Goal: Transaction & Acquisition: Purchase product/service

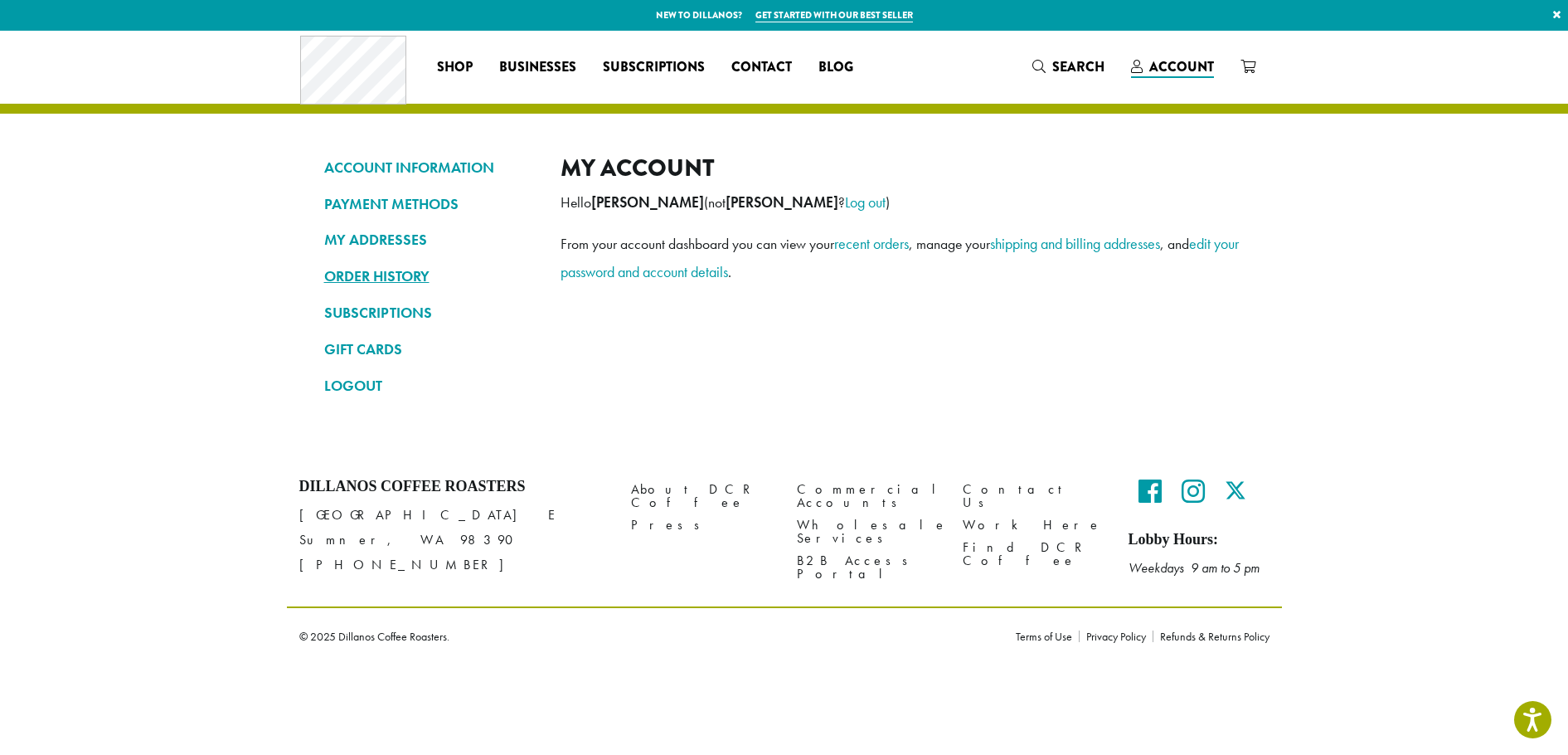
click at [397, 280] on link "ORDER HISTORY" at bounding box center [429, 275] width 211 height 28
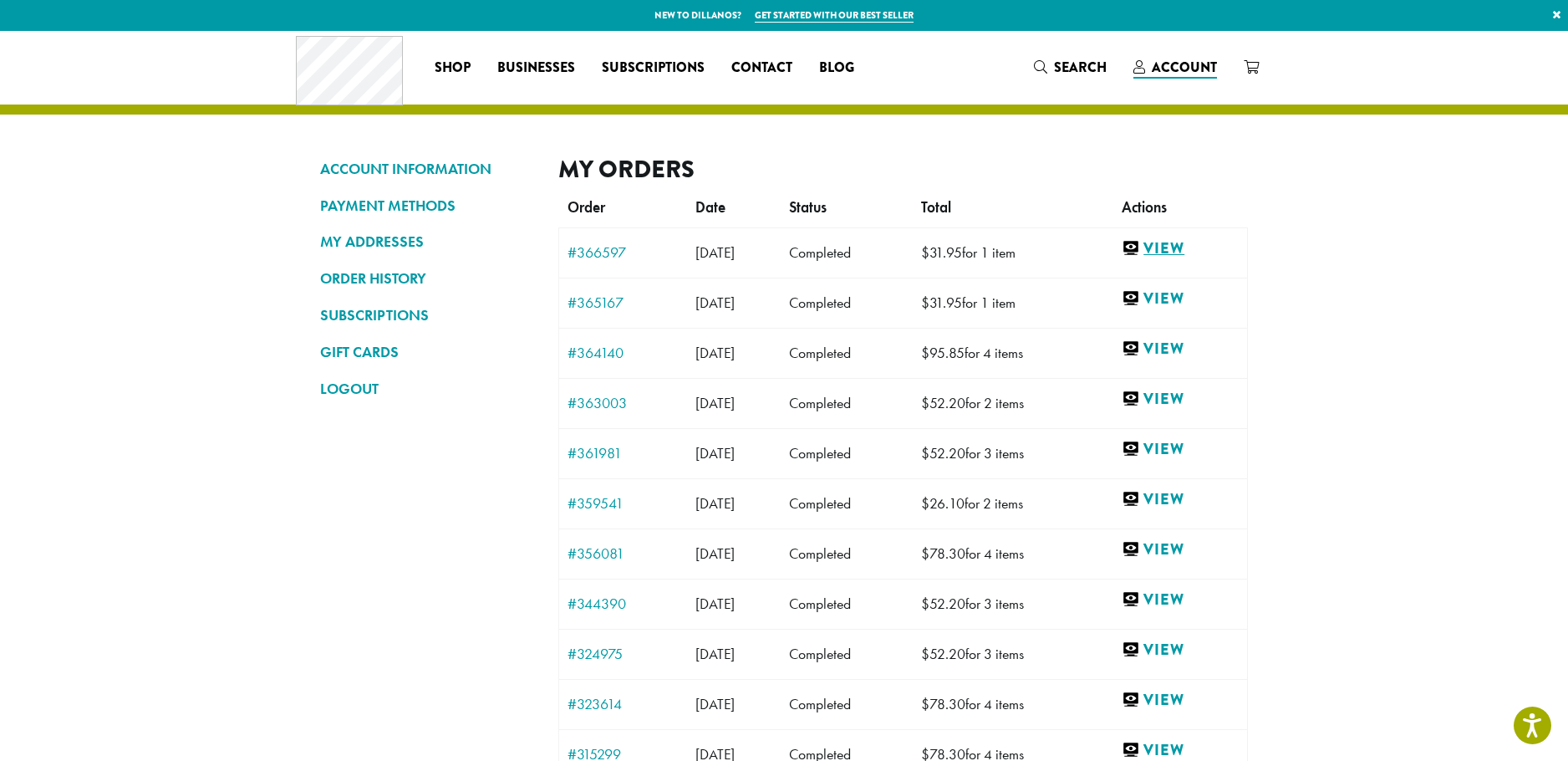
click at [1162, 244] on link "View" at bounding box center [1180, 248] width 117 height 21
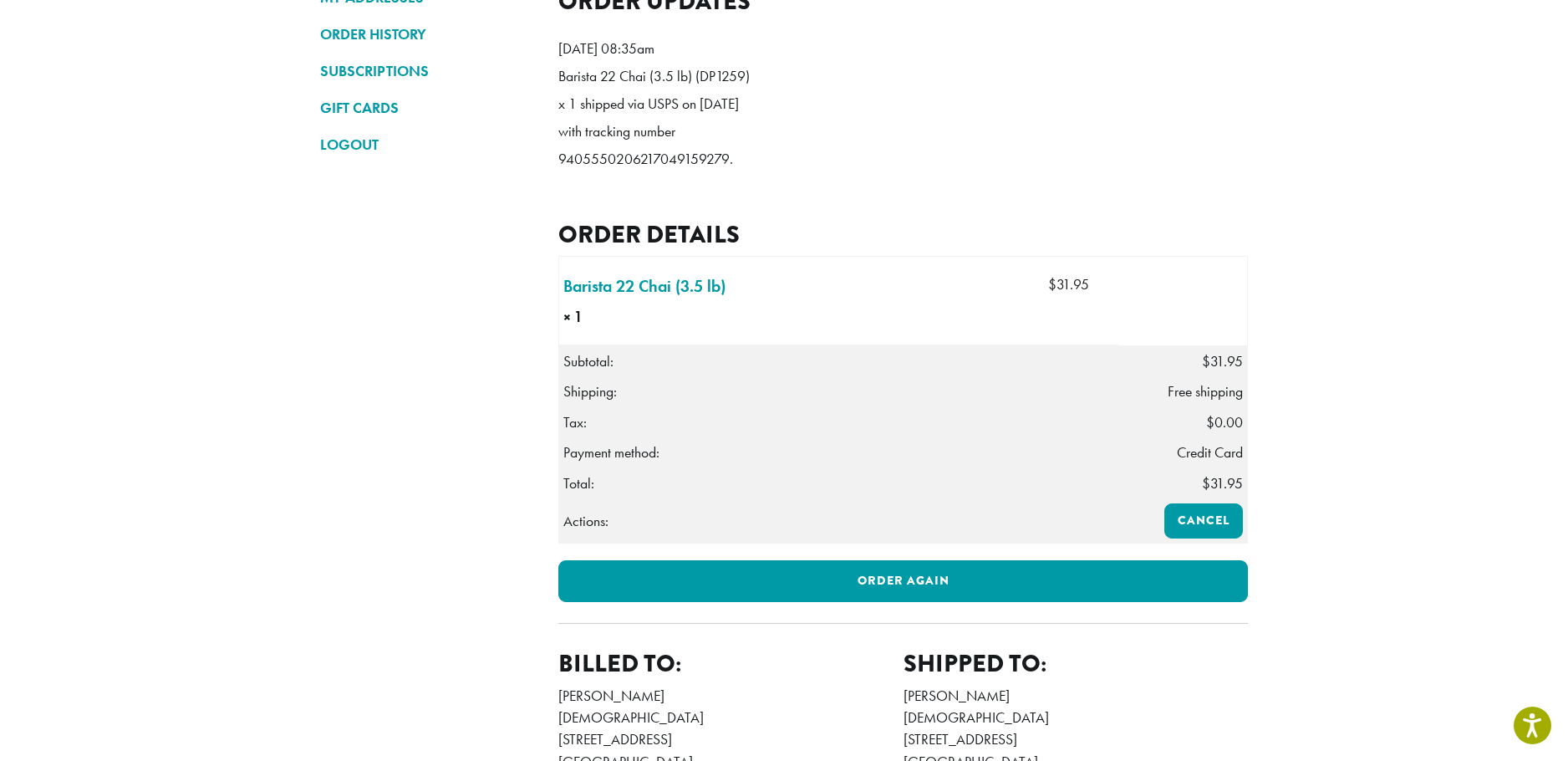
scroll to position [251, 0]
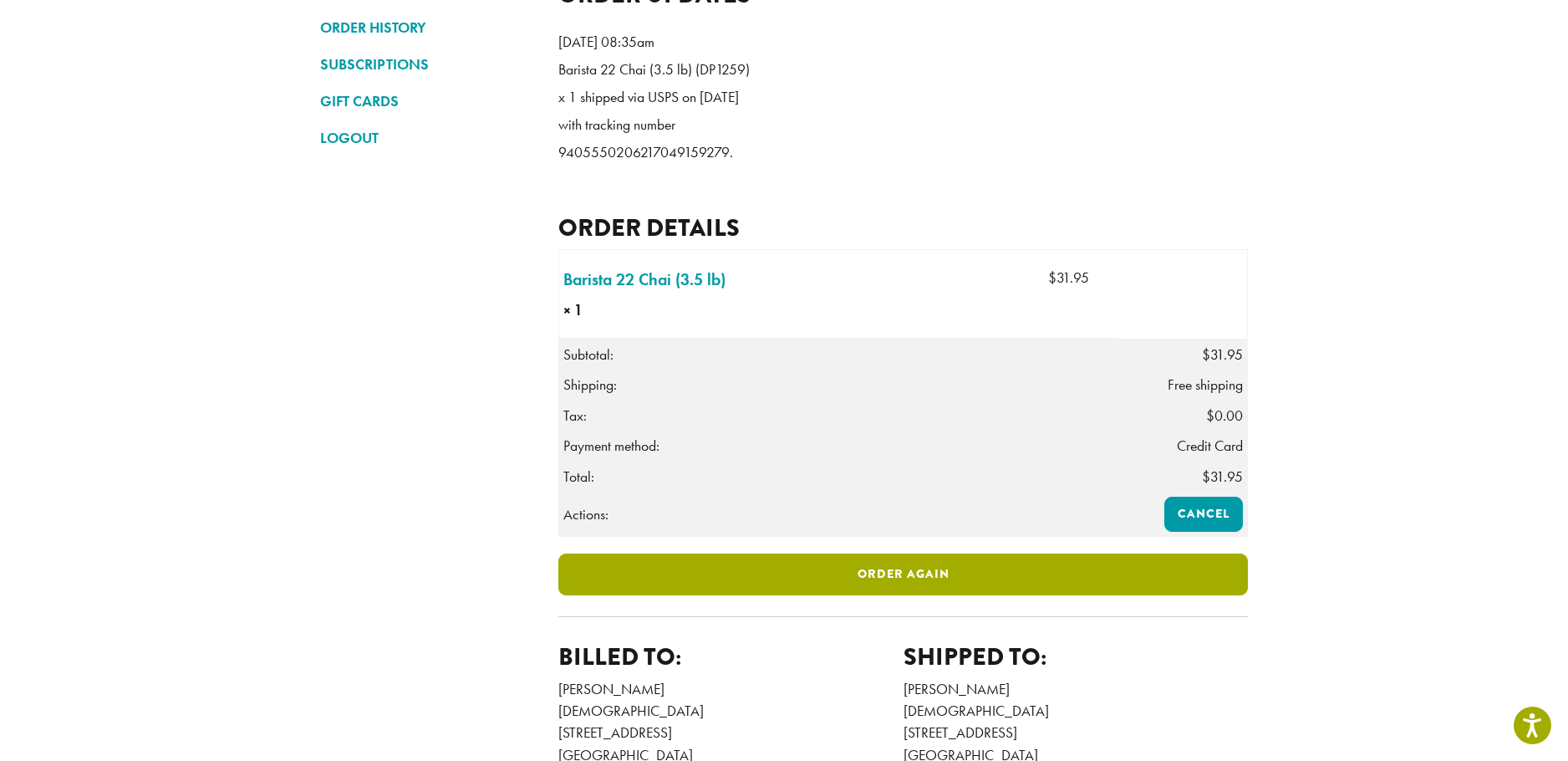
click at [929, 595] on link "Order again" at bounding box center [902, 574] width 689 height 42
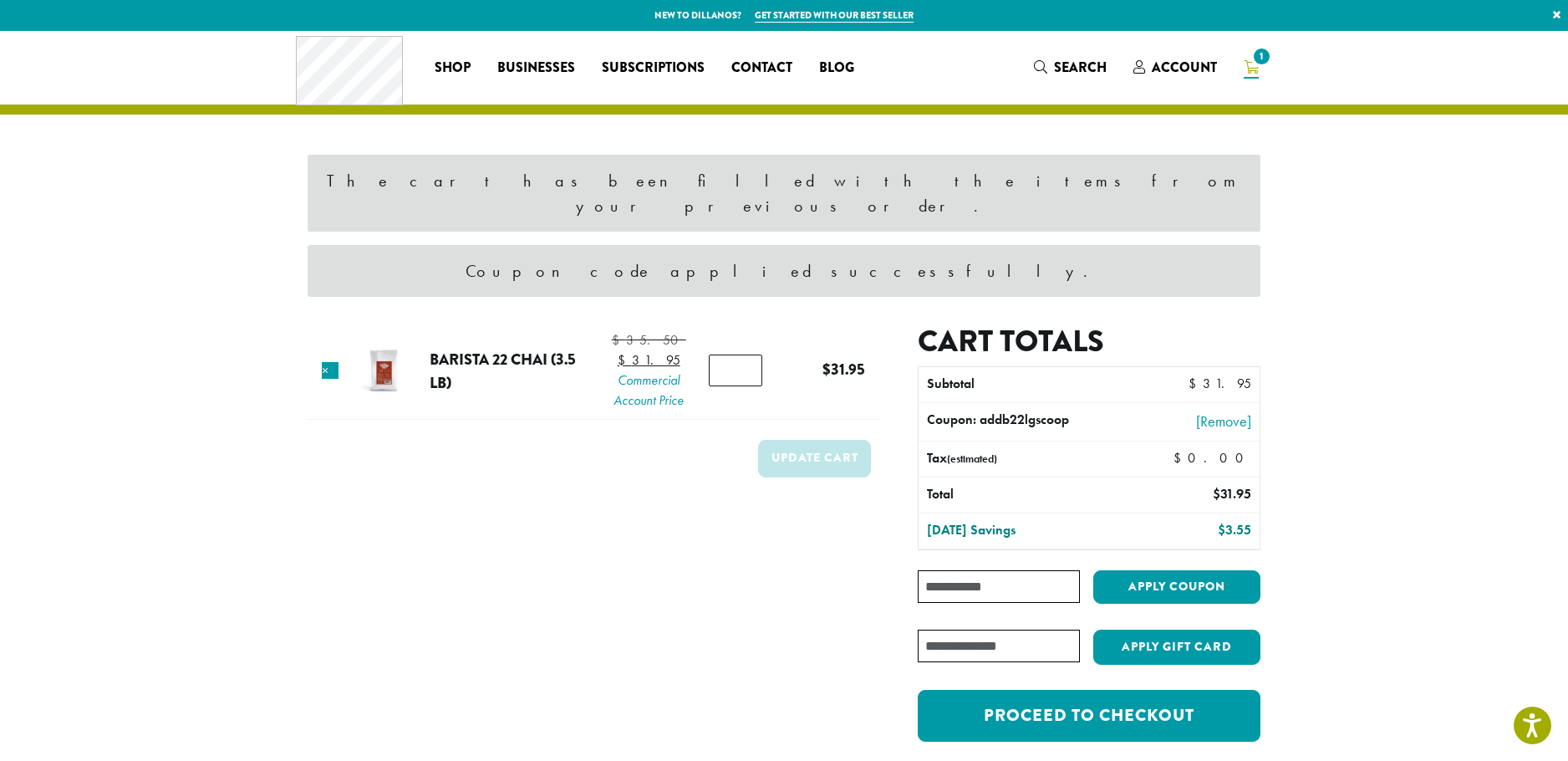
type input "*"
click at [744, 354] on input "*" at bounding box center [735, 370] width 54 height 31
click at [801, 449] on button "Update cart" at bounding box center [814, 458] width 113 height 37
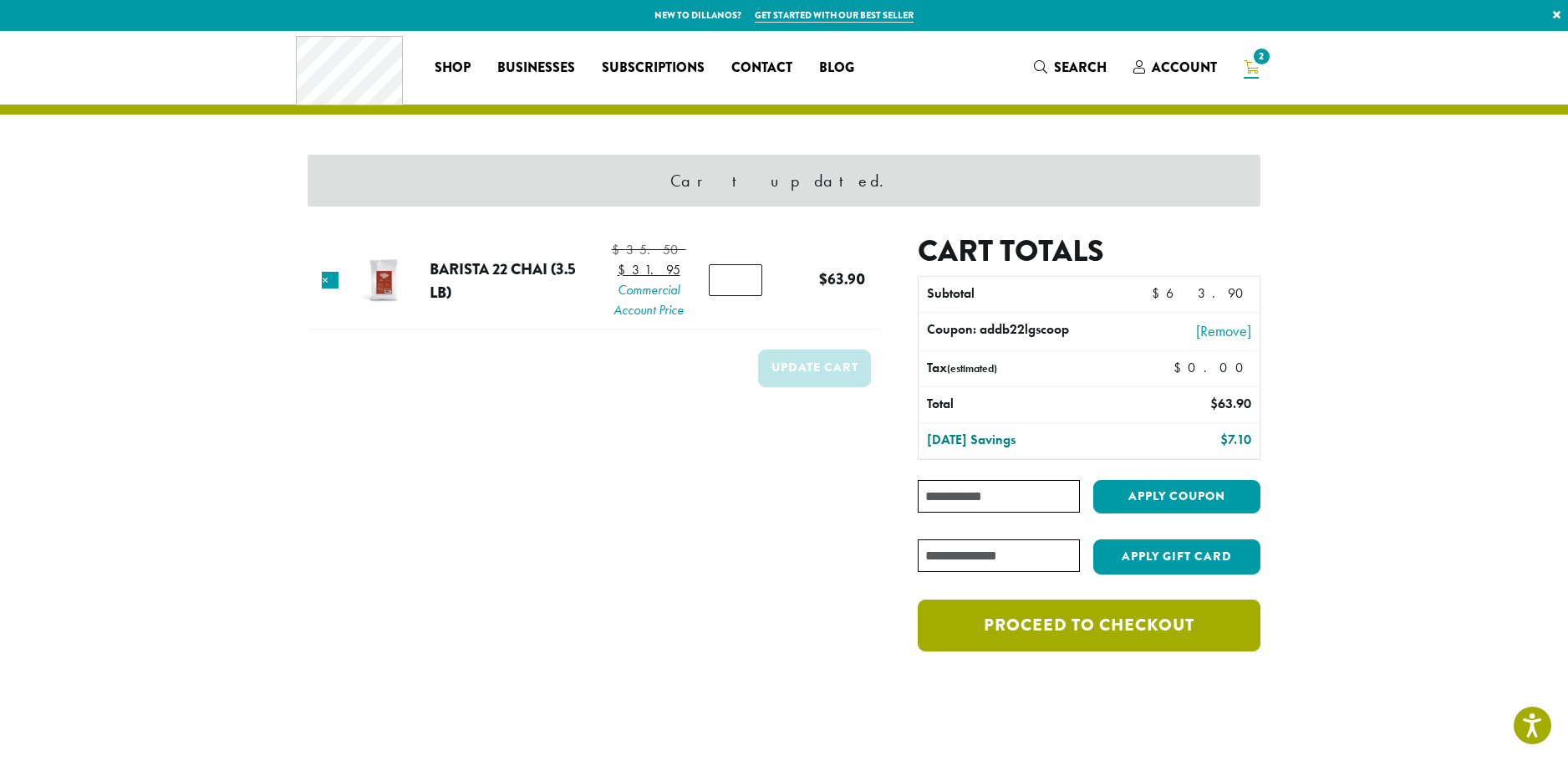
click at [1153, 622] on link "Proceed to checkout" at bounding box center [1088, 625] width 342 height 52
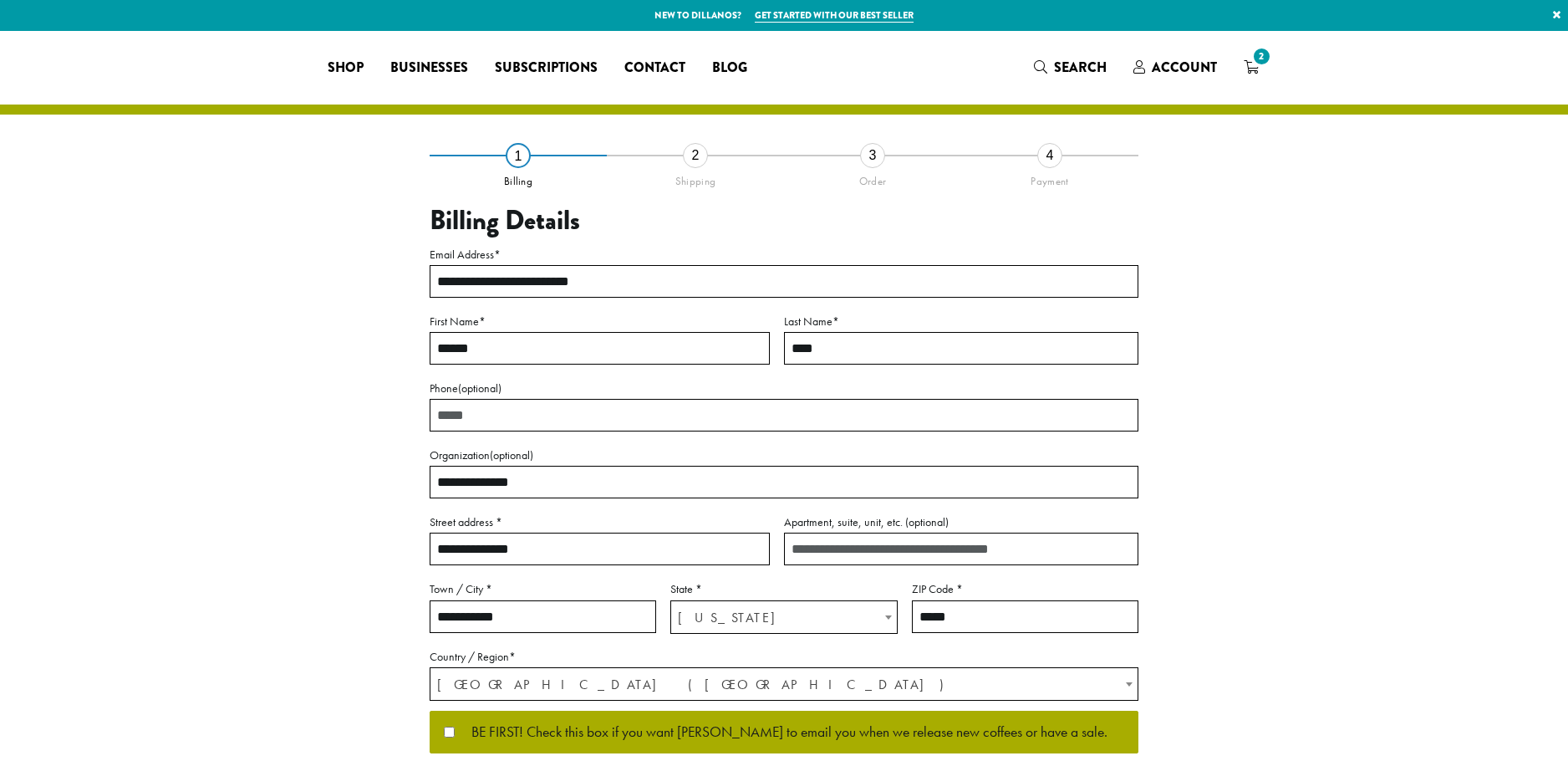
select select "**"
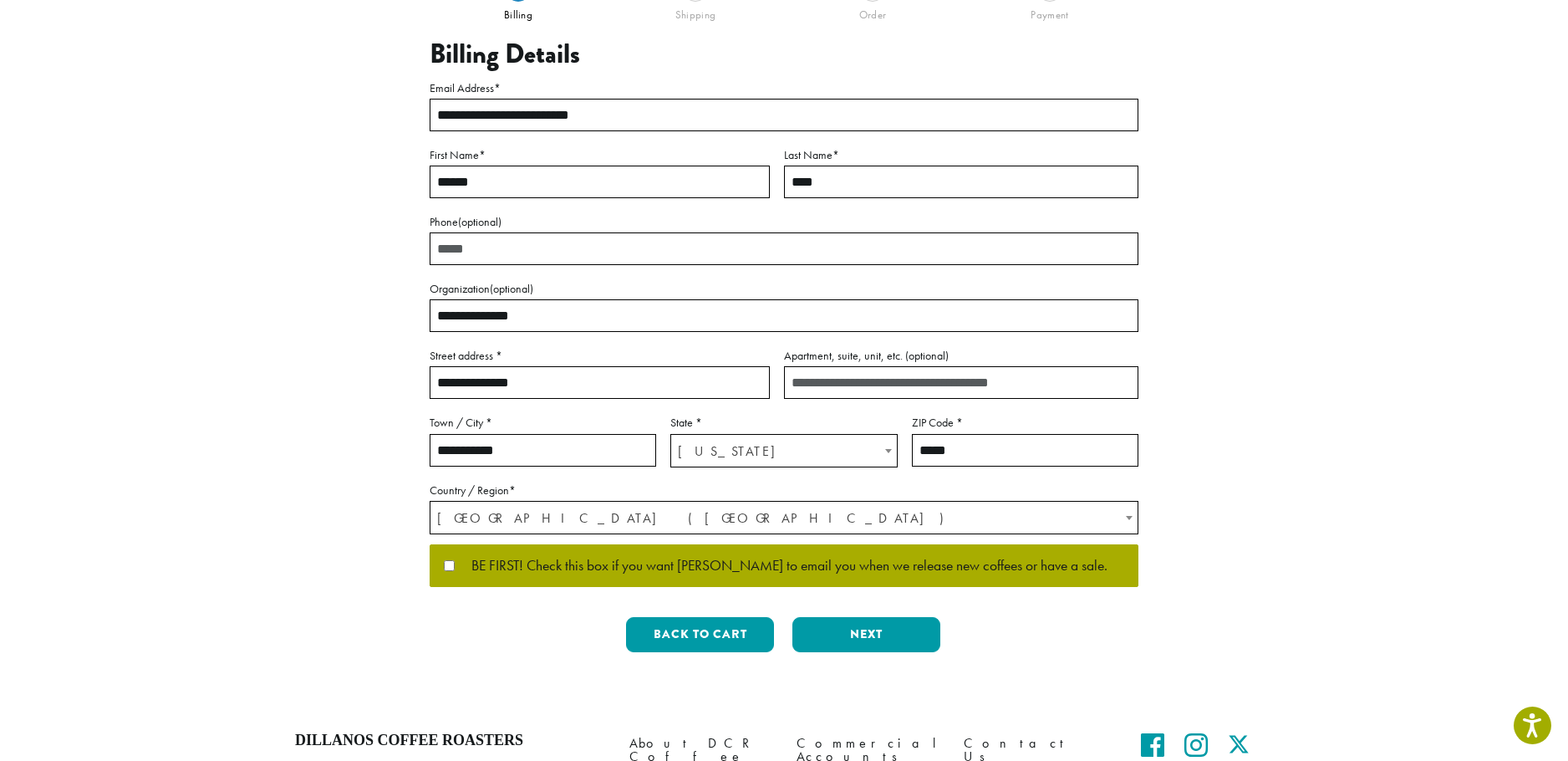
scroll to position [167, 0]
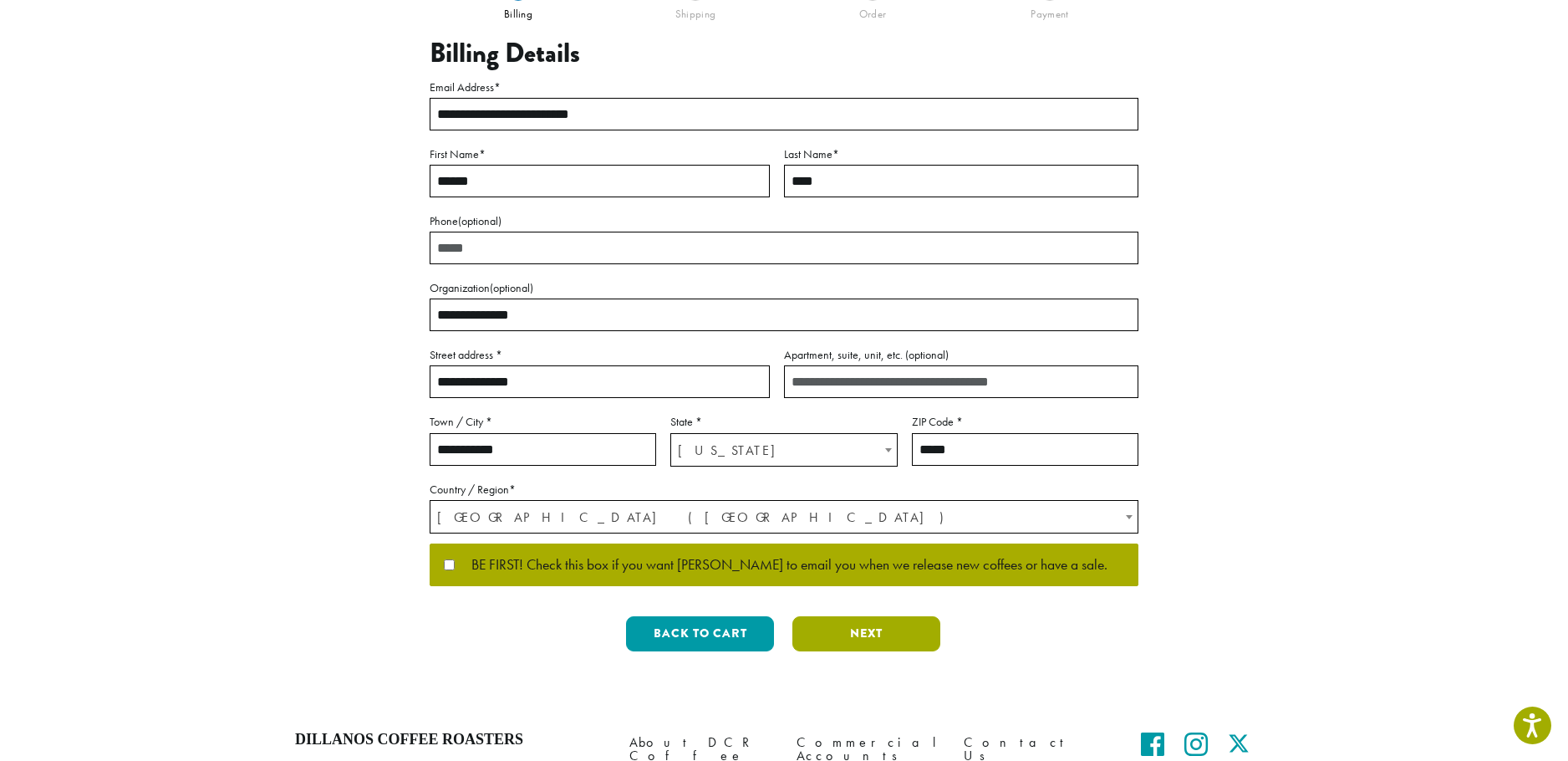
click at [852, 643] on button "Next" at bounding box center [866, 634] width 148 height 35
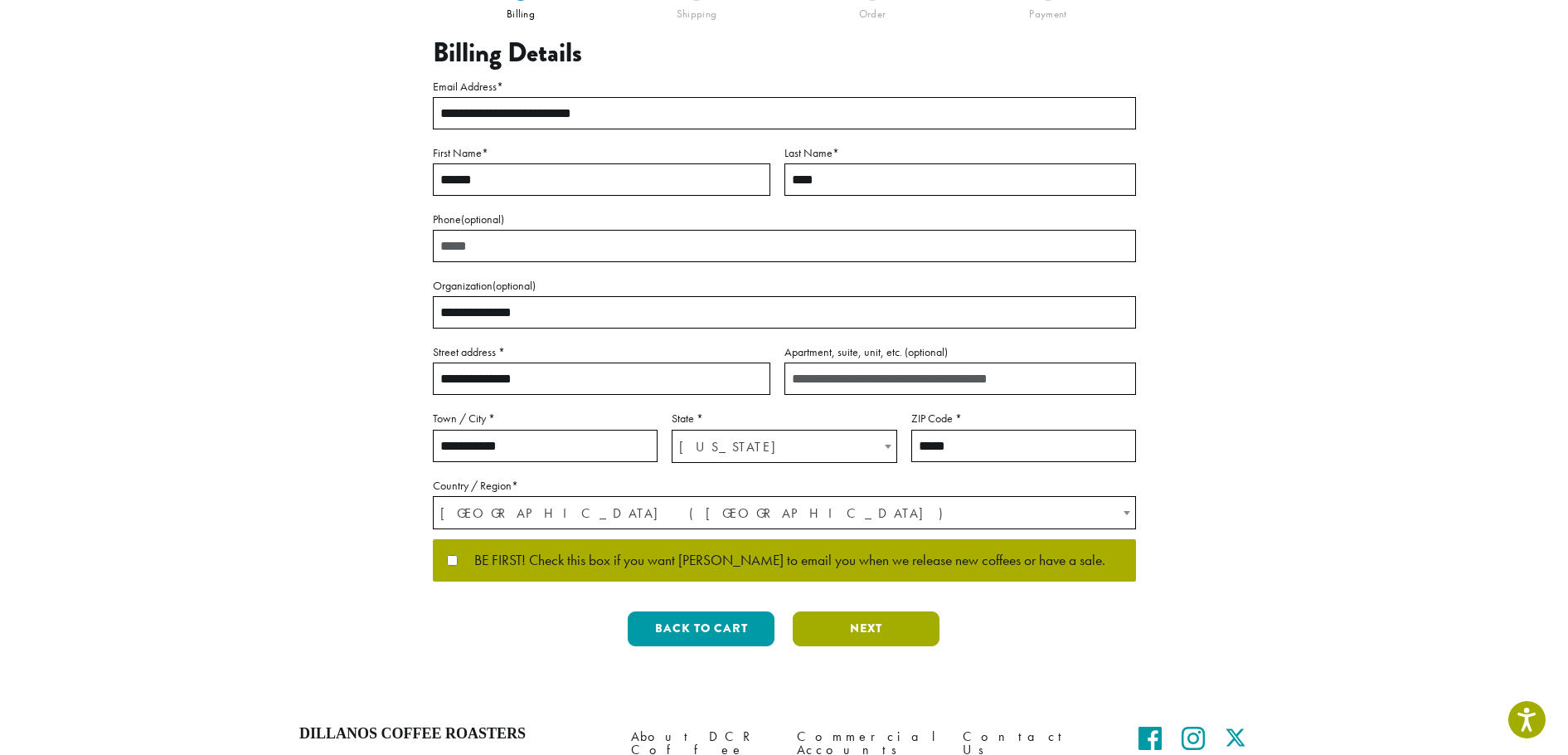
scroll to position [0, 0]
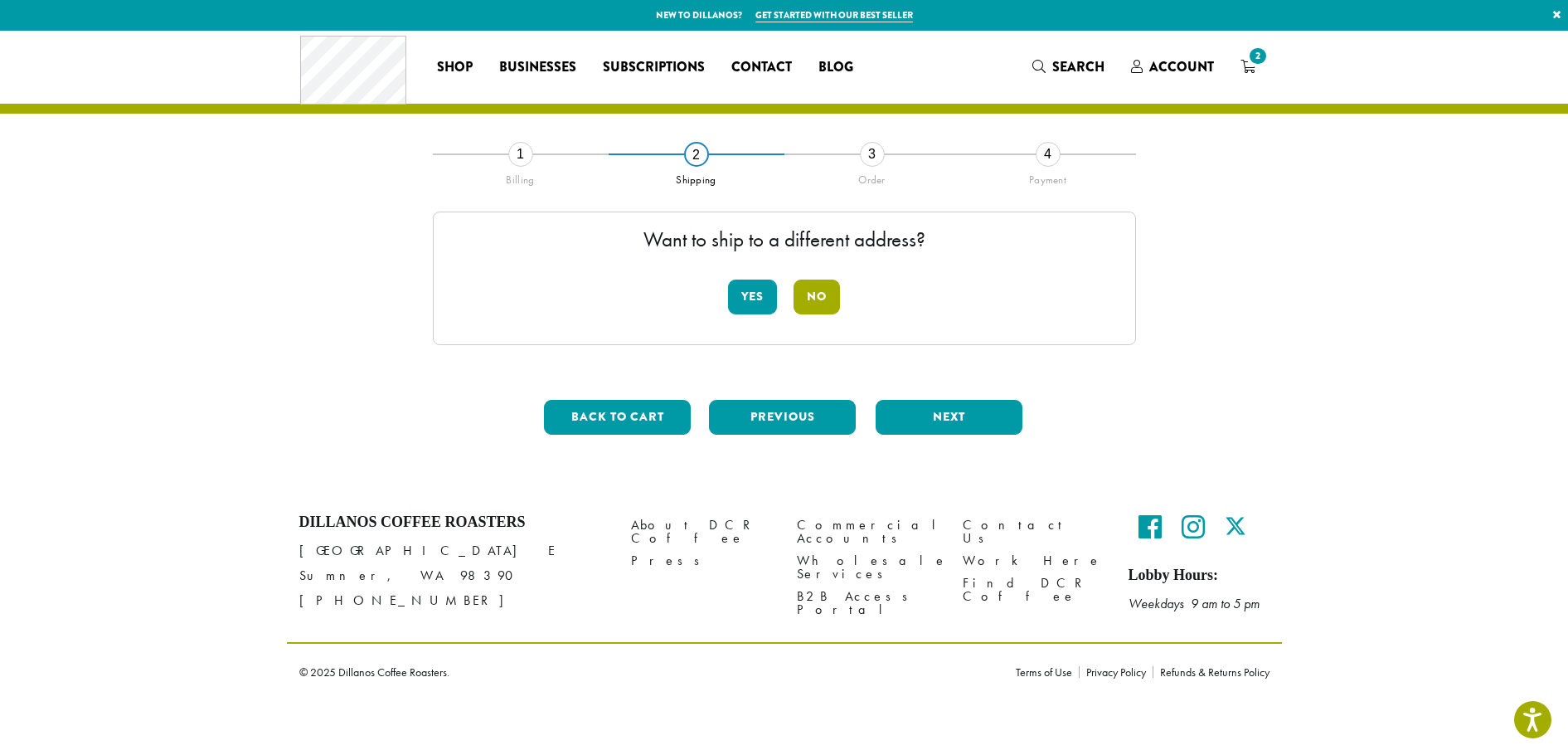
click at [823, 299] on button "No" at bounding box center [817, 297] width 47 height 35
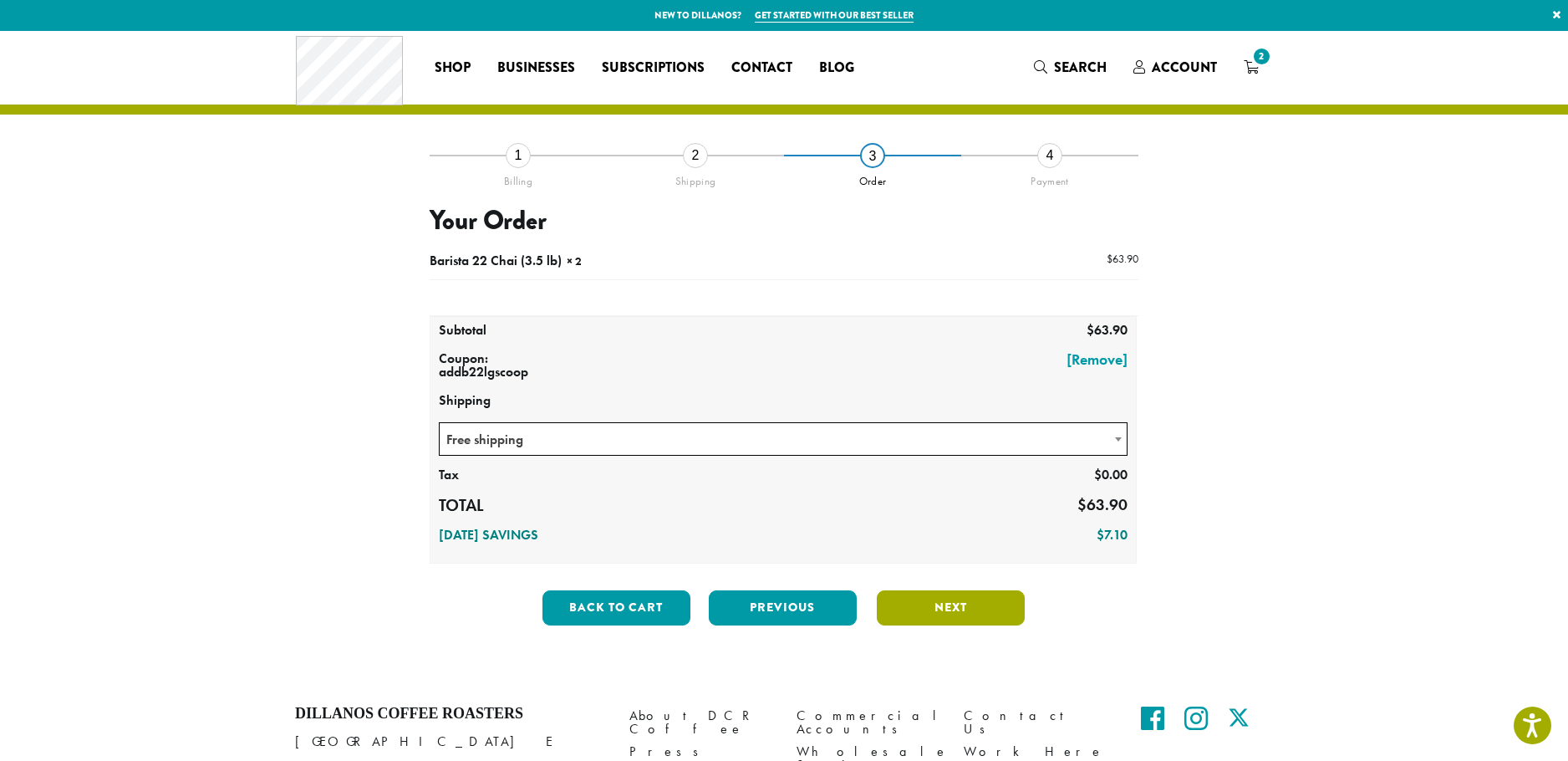
click at [967, 614] on button "Next" at bounding box center [950, 608] width 148 height 35
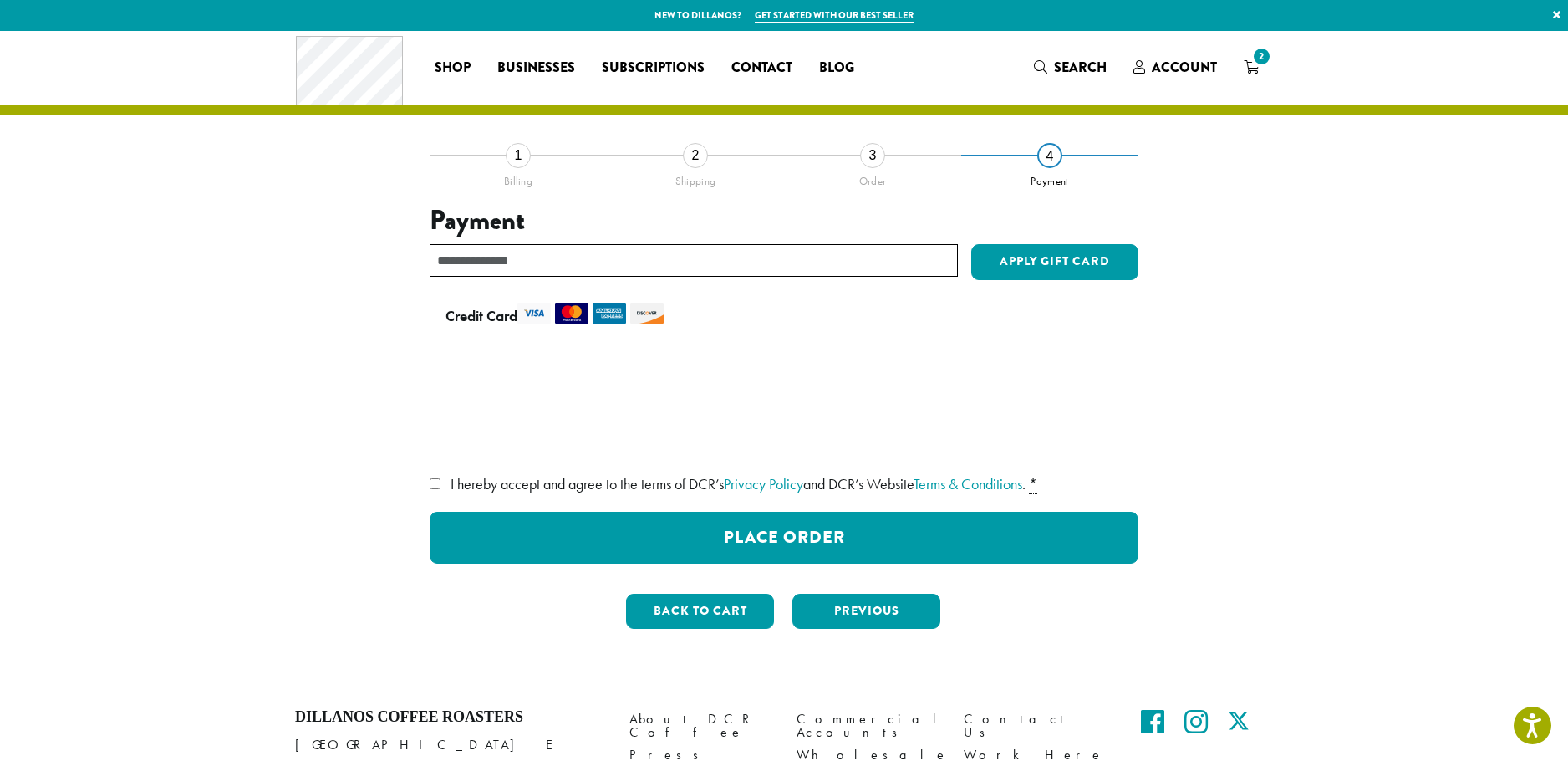
click at [437, 478] on label "I hereby accept and agree to the terms of DCR’s Privacy Policy and DCR’s Websit…" at bounding box center [784, 483] width 709 height 26
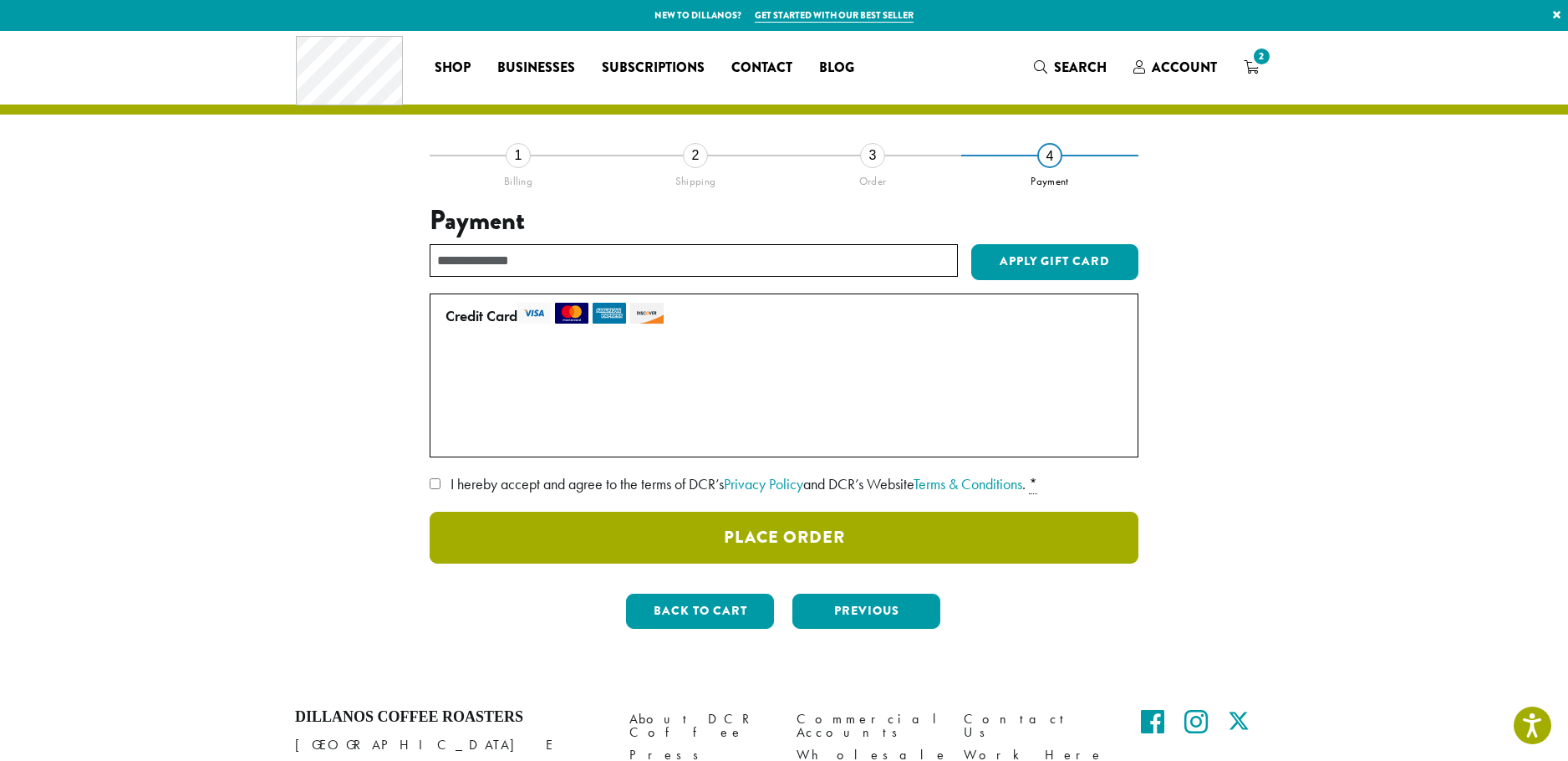
click at [650, 532] on button "Place Order" at bounding box center [784, 537] width 709 height 52
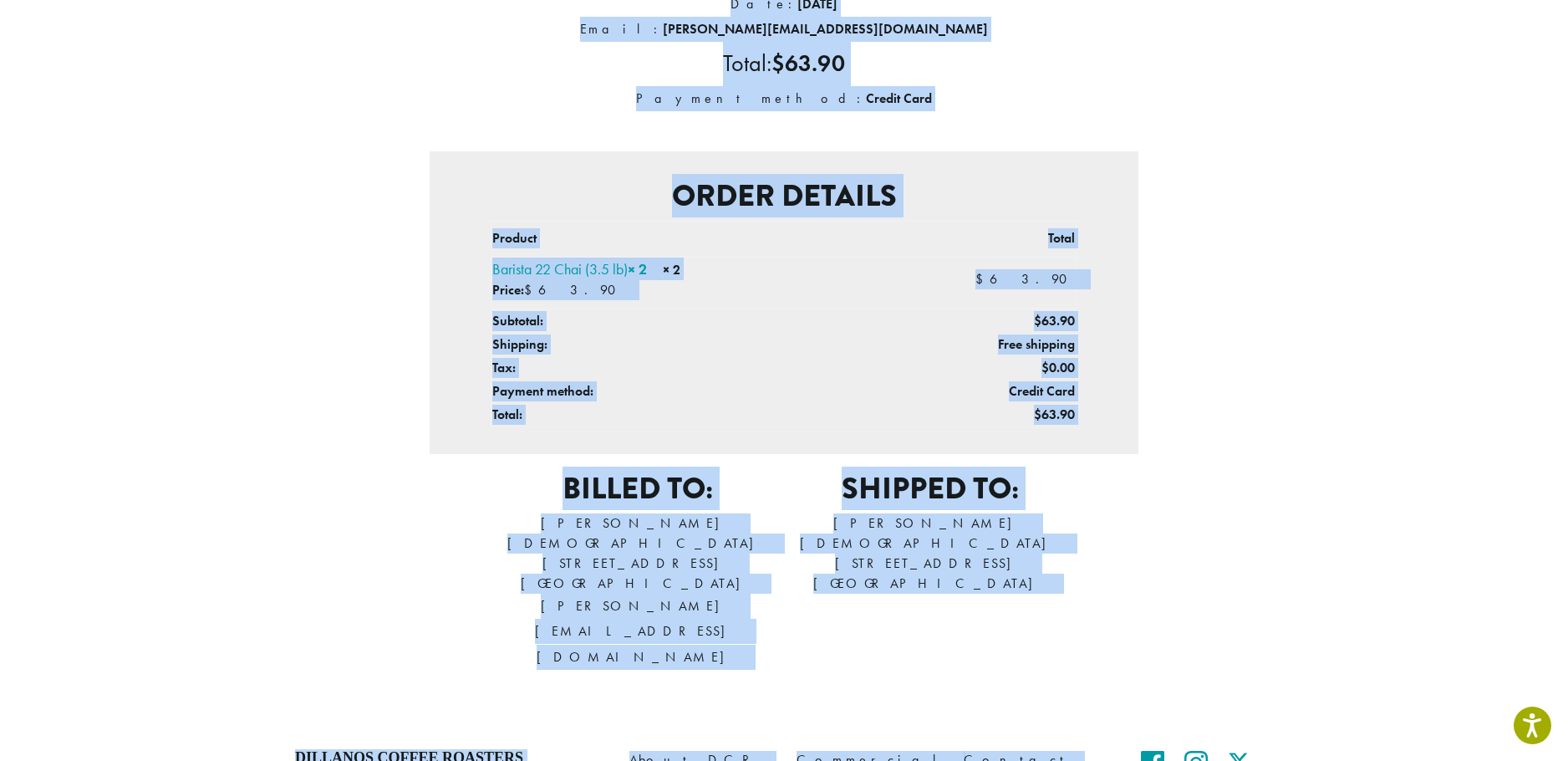
scroll to position [399, 0]
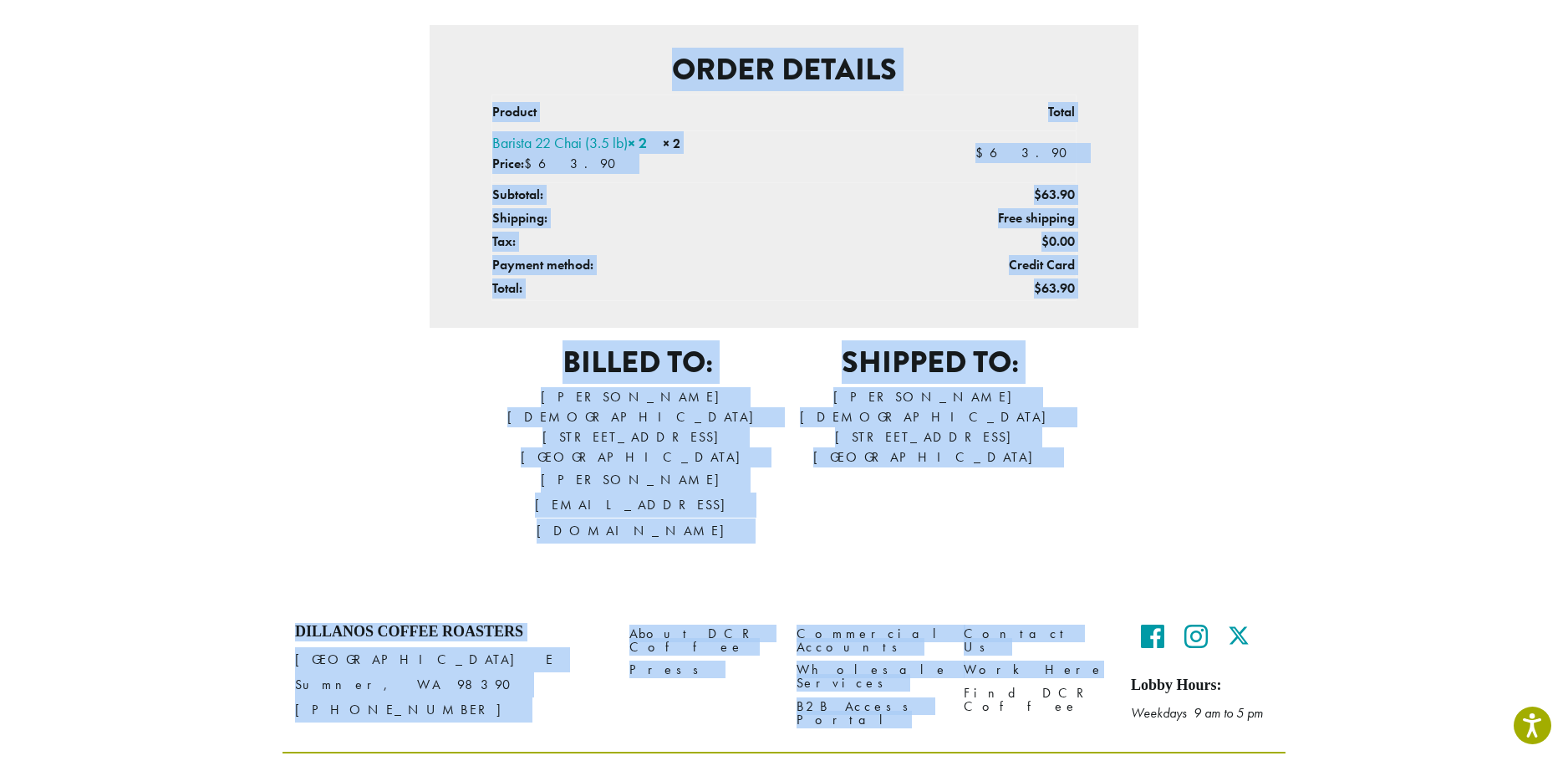
drag, startPoint x: 479, startPoint y: 211, endPoint x: 1140, endPoint y: 477, distance: 712.5
click at [1140, 477] on div "Thank you. Your order has been received. Order number: 367155 Date: [DATE] Emai…" at bounding box center [784, 155] width 953 height 801
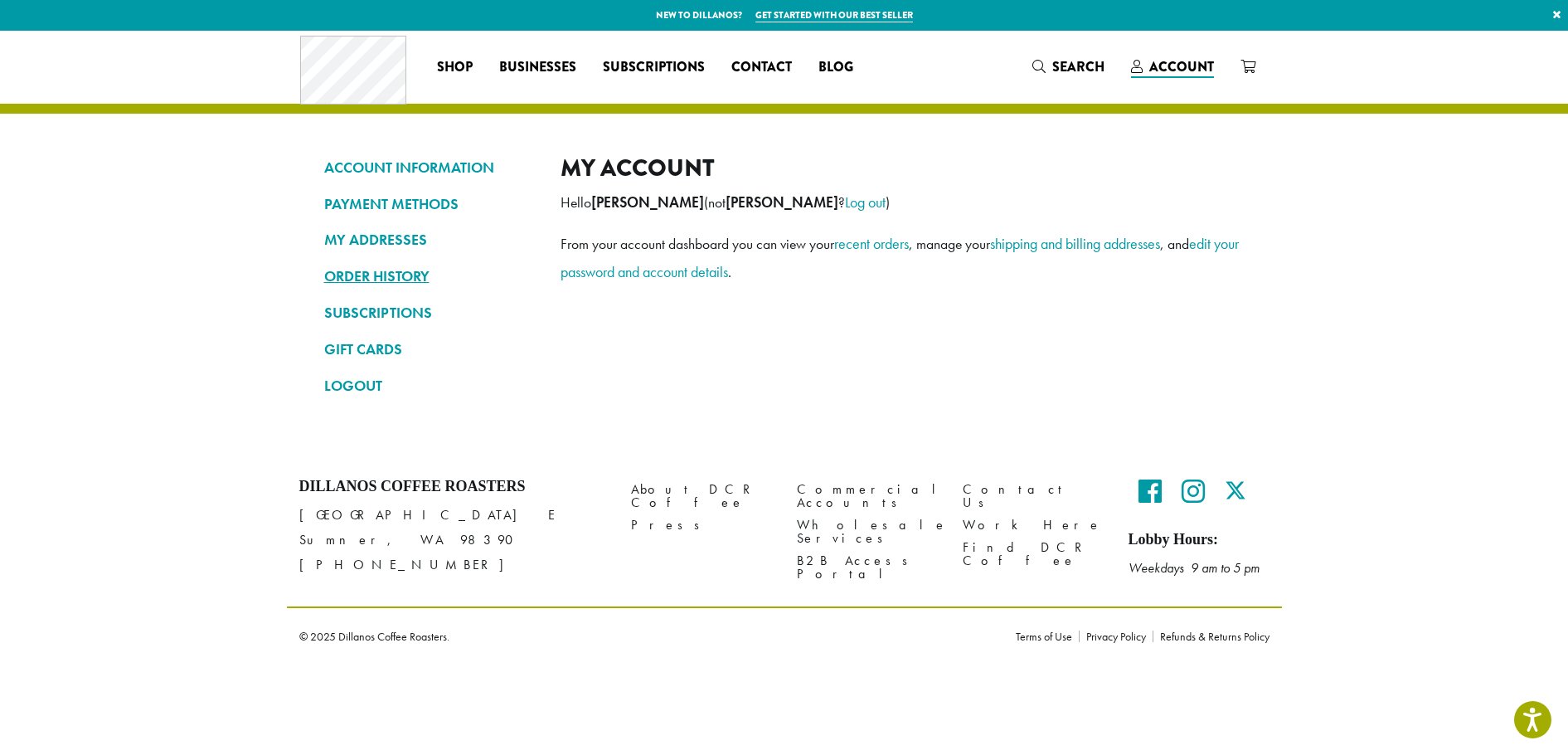
click at [374, 281] on link "ORDER HISTORY" at bounding box center [429, 275] width 211 height 28
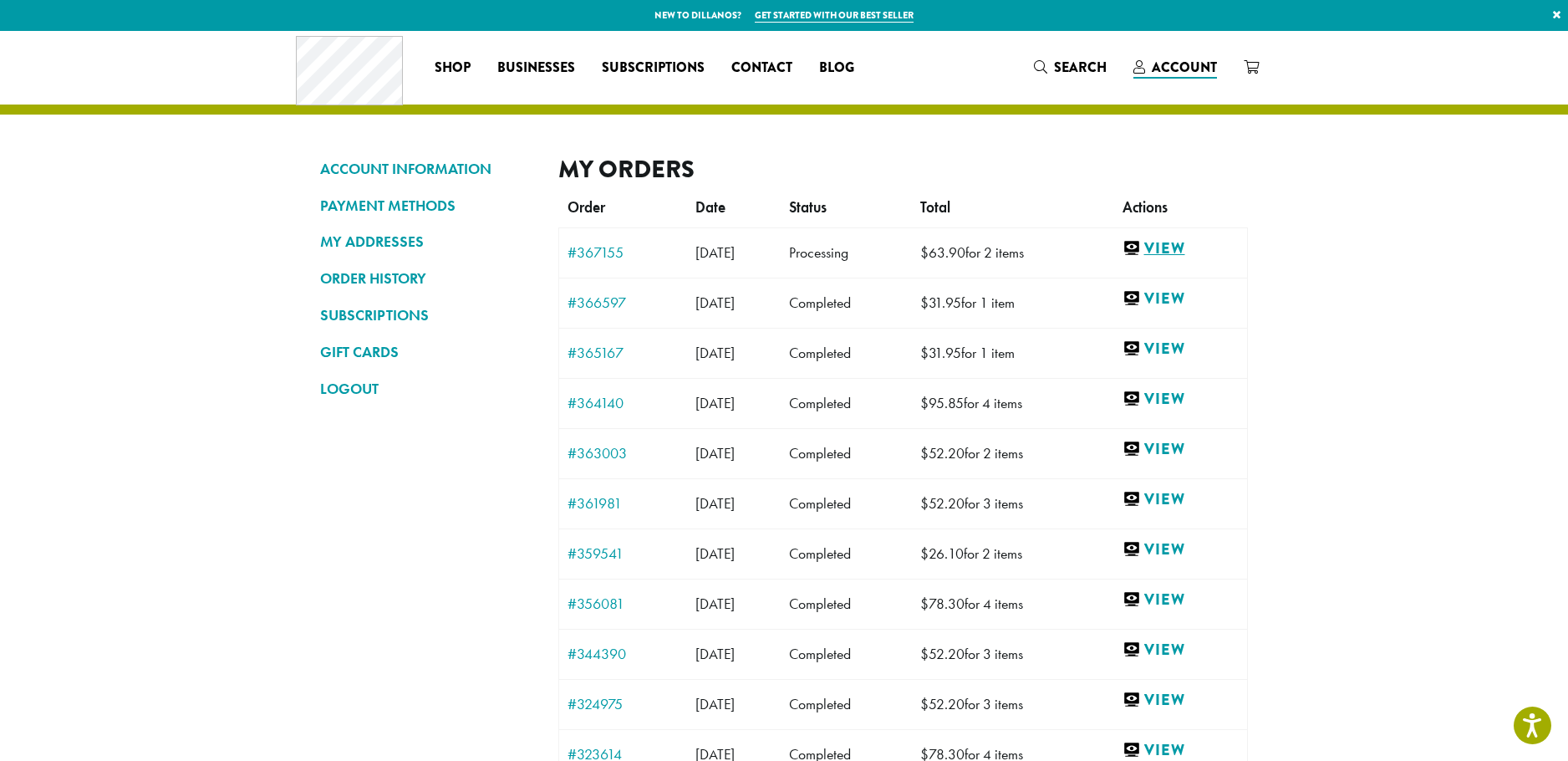
click at [1175, 247] on link "View" at bounding box center [1181, 248] width 116 height 21
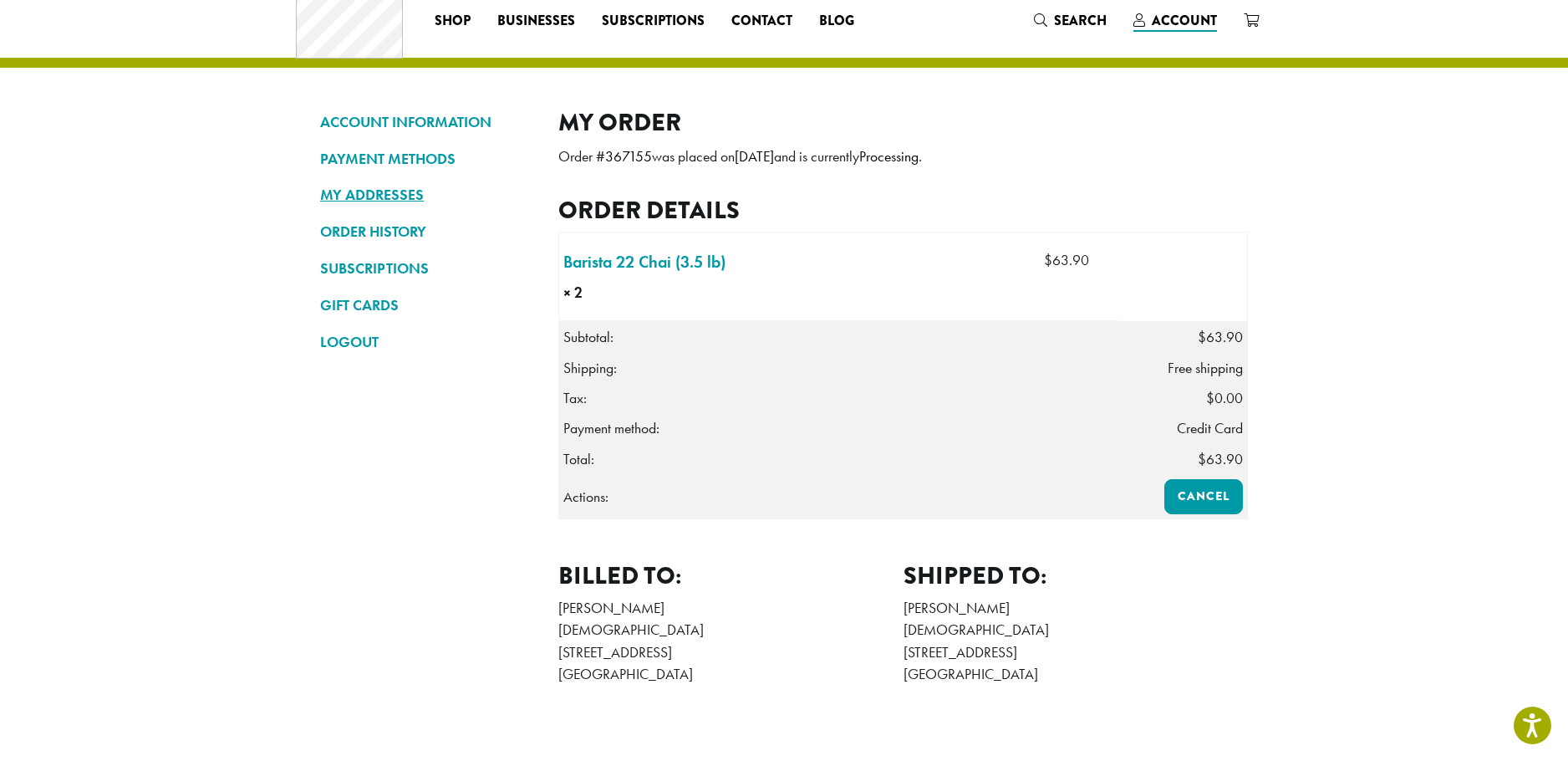
scroll to position [83, 0]
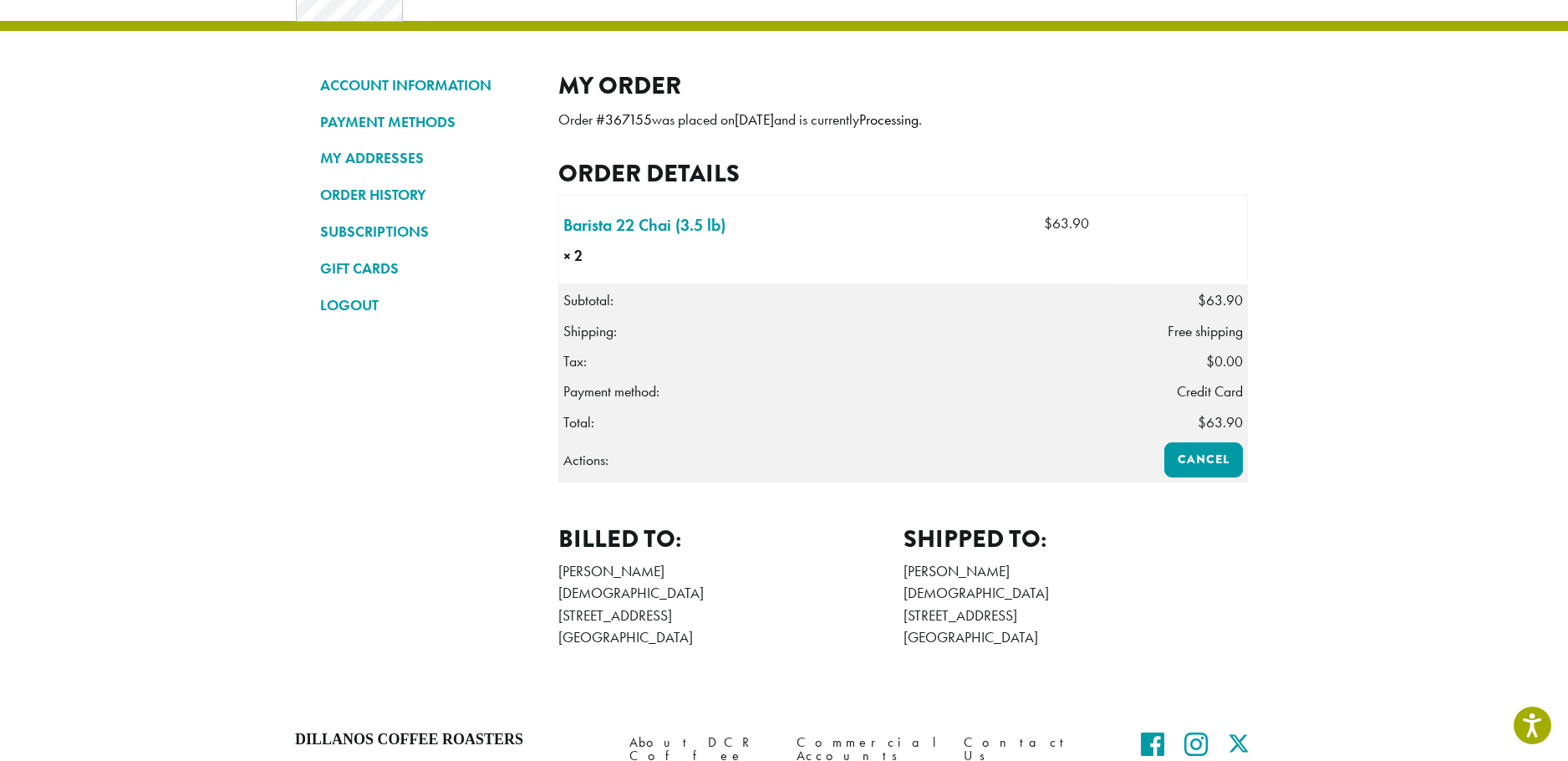
drag, startPoint x: 545, startPoint y: 67, endPoint x: 671, endPoint y: 341, distance: 301.6
click at [671, 341] on div "ACCOUNT INFORMATION PAYMENT METHODS MY ADDRESSES ORDER HISTORY SUBSCRIPTIONS GI…" at bounding box center [784, 326] width 1003 height 758
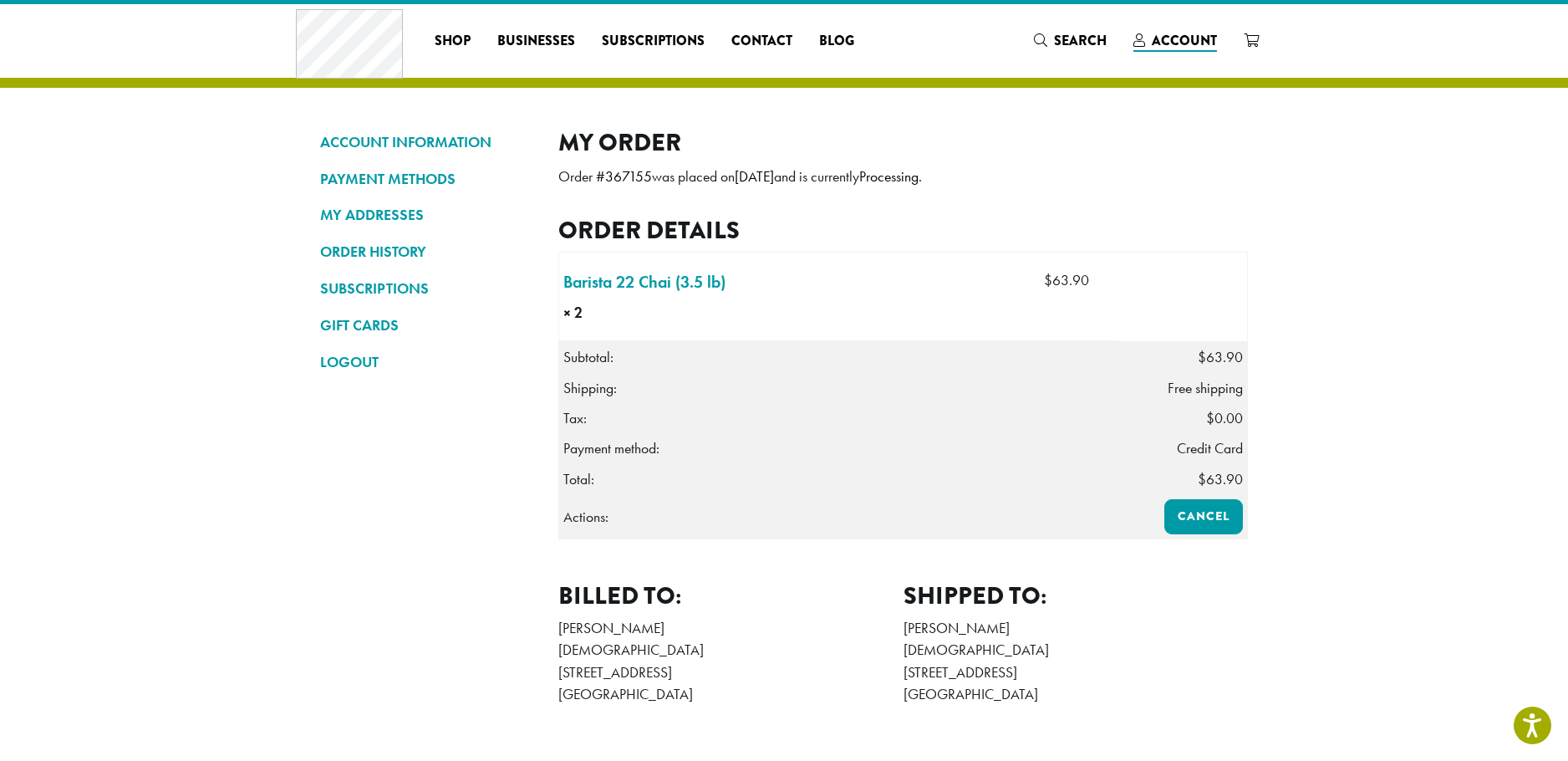
scroll to position [0, 0]
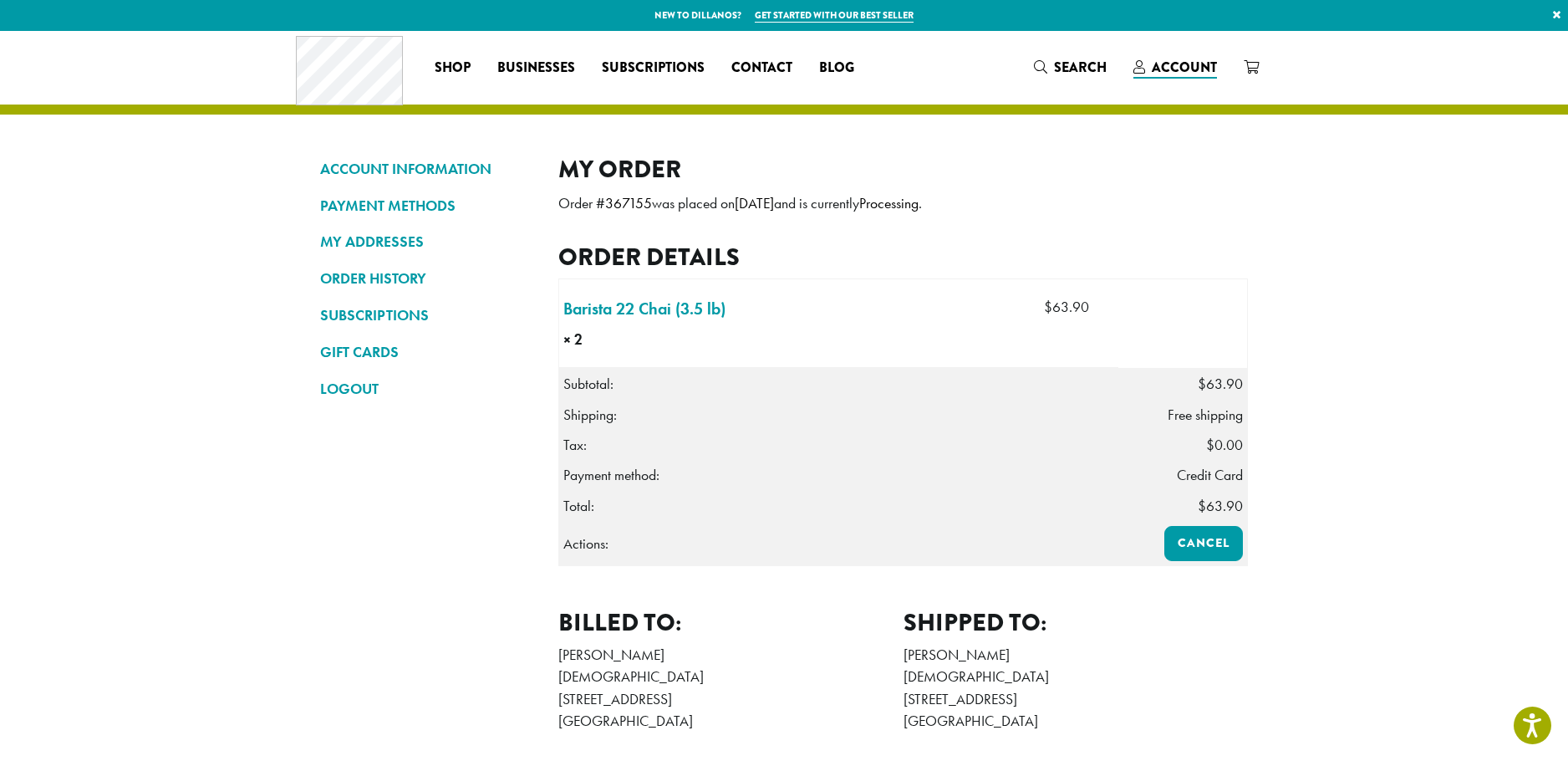
click at [551, 144] on div "ACCOUNT INFORMATION PAYMENT METHODS MY ADDRESSES ORDER HISTORY SUBSCRIPTIONS GI…" at bounding box center [784, 410] width 1003 height 758
drag, startPoint x: 553, startPoint y: 150, endPoint x: 1209, endPoint y: 736, distance: 879.6
click at [1209, 736] on div "ACCOUNT INFORMATION PAYMENT METHODS MY ADDRESSES ORDER HISTORY SUBSCRIPTIONS GI…" at bounding box center [784, 410] width 1003 height 758
